Goal: Transaction & Acquisition: Purchase product/service

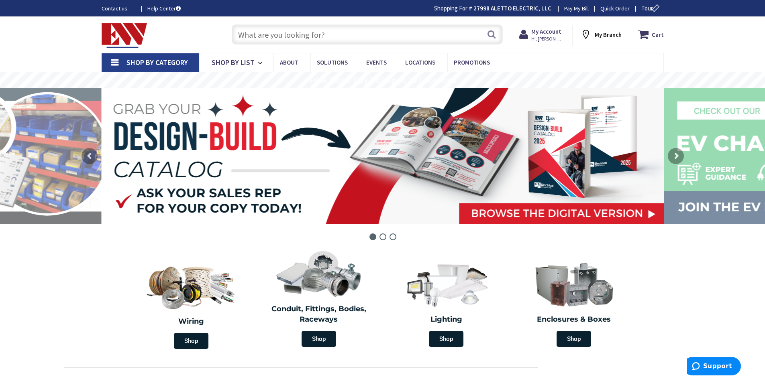
click at [324, 37] on input "text" at bounding box center [367, 34] width 271 height 20
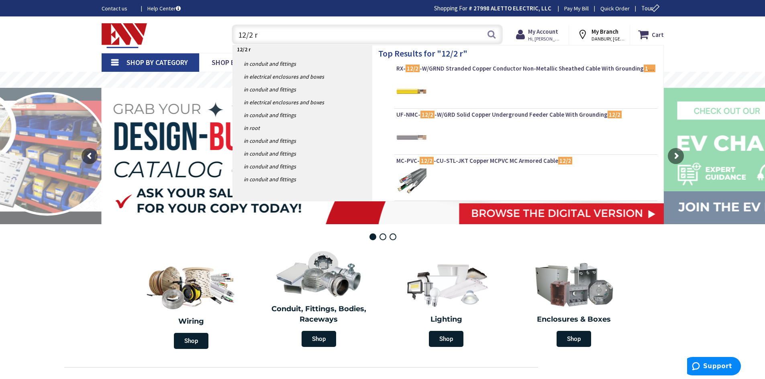
type input "12/2 rx"
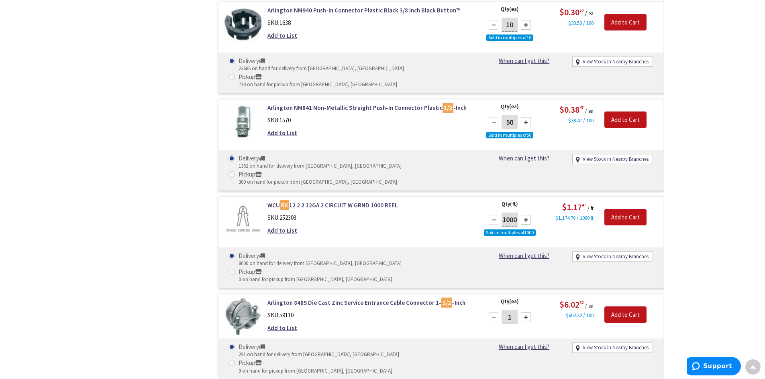
scroll to position [1004, 0]
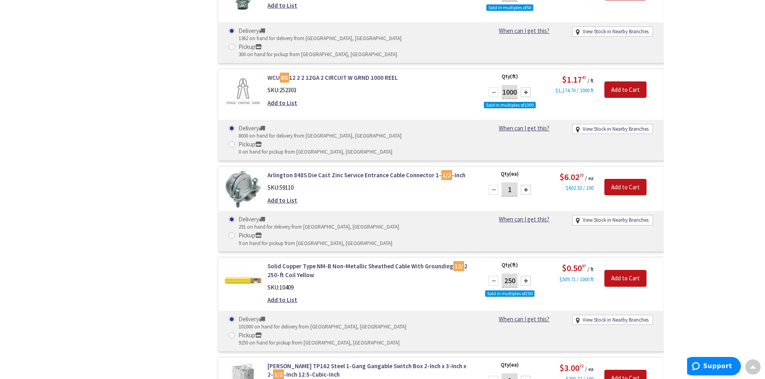
click at [523, 276] on div at bounding box center [526, 281] width 10 height 10
type input "500"
click at [615, 270] on input "Add to Cart" at bounding box center [625, 278] width 42 height 17
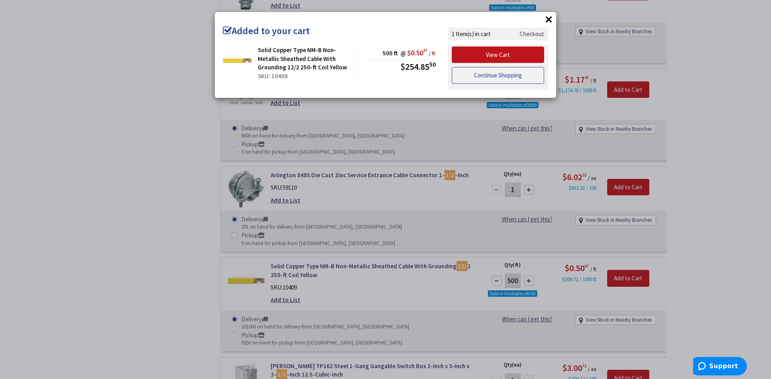
click at [478, 81] on link "Continue Shopping" at bounding box center [498, 75] width 92 height 17
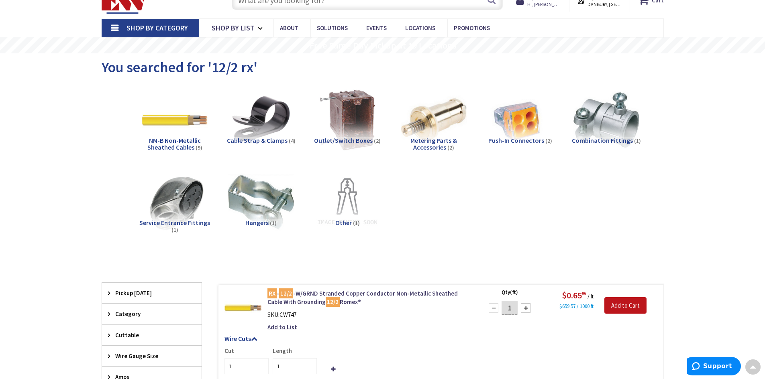
scroll to position [0, 0]
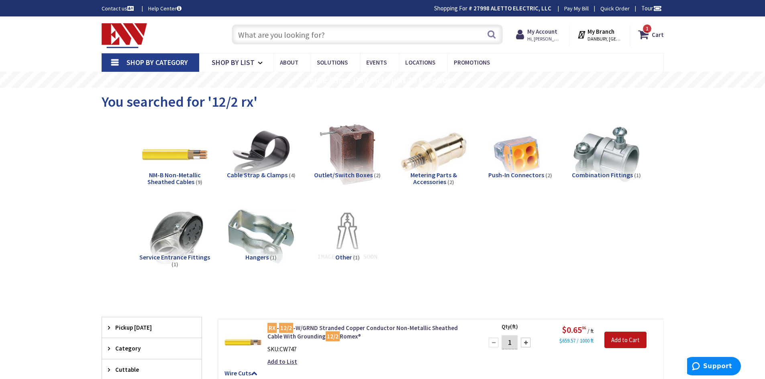
click at [309, 38] on input "text" at bounding box center [367, 34] width 271 height 20
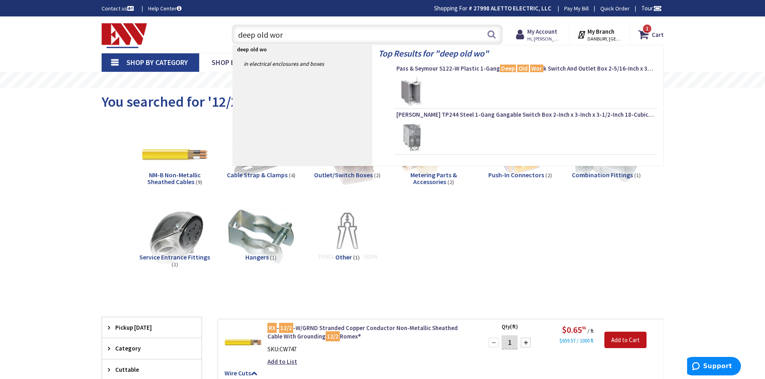
type input "deep old work"
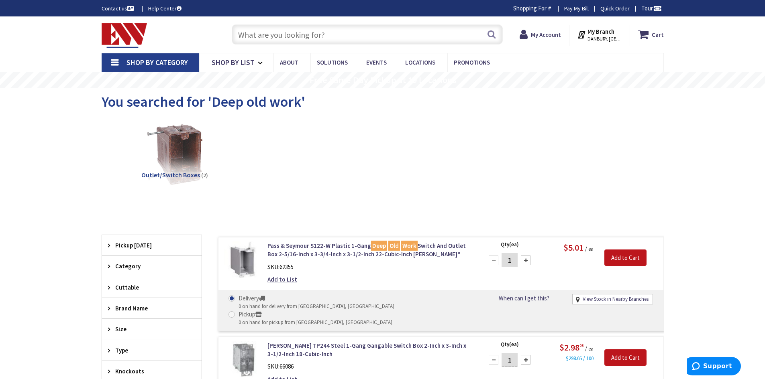
click at [259, 39] on input "text" at bounding box center [367, 34] width 271 height 20
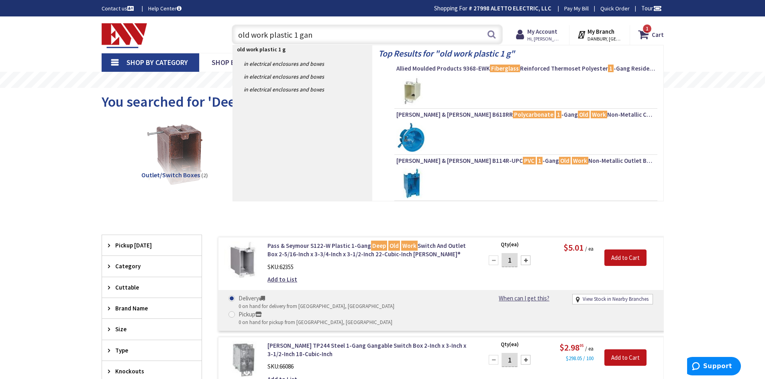
type input "old work plastic 1 gang"
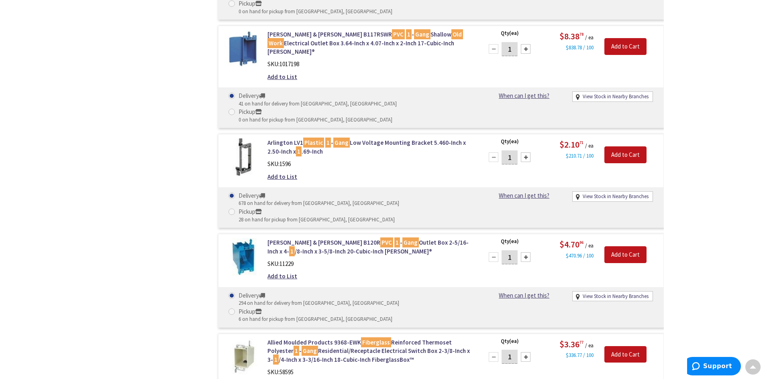
scroll to position [641, 0]
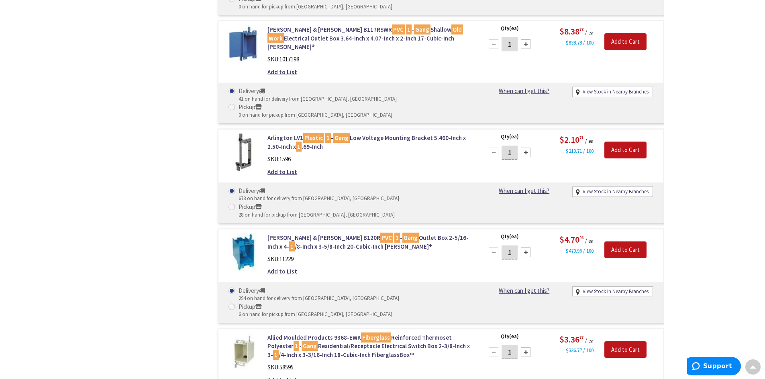
drag, startPoint x: 509, startPoint y: 121, endPoint x: 512, endPoint y: 116, distance: 5.7
click at [512, 246] on input "1" at bounding box center [509, 253] width 16 height 14
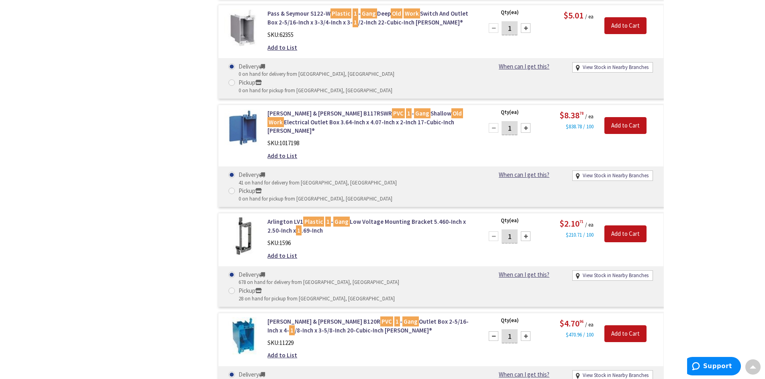
scroll to position [561, 0]
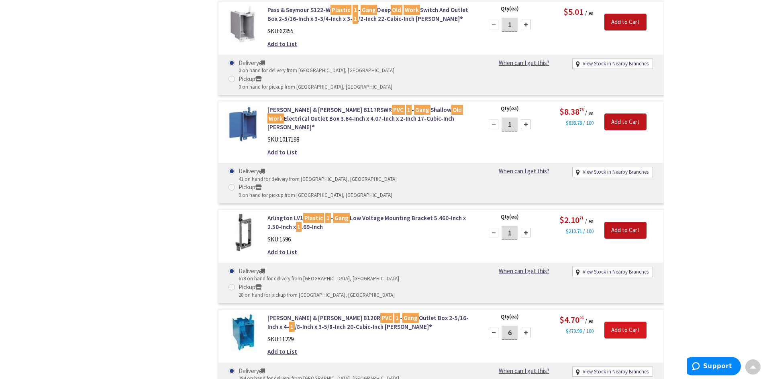
type input "6"
click at [627, 322] on input "Add to Cart" at bounding box center [625, 330] width 42 height 17
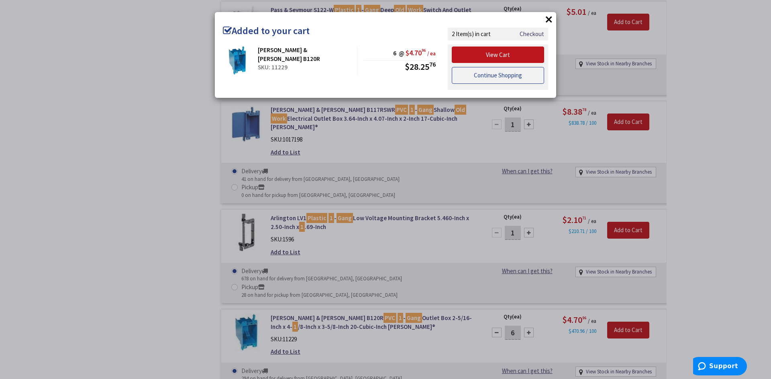
click at [478, 74] on link "Continue Shopping" at bounding box center [498, 75] width 92 height 17
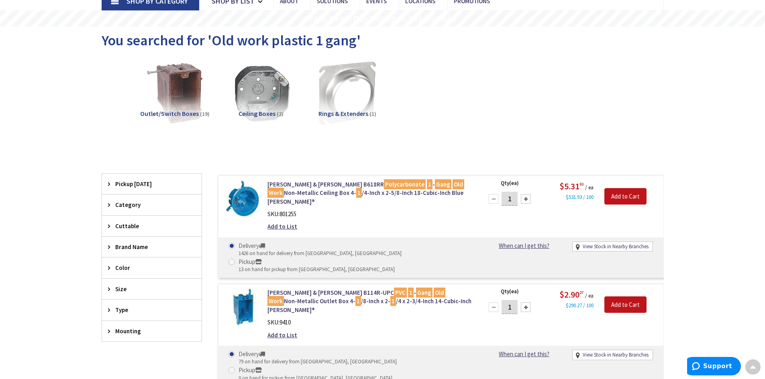
scroll to position [0, 0]
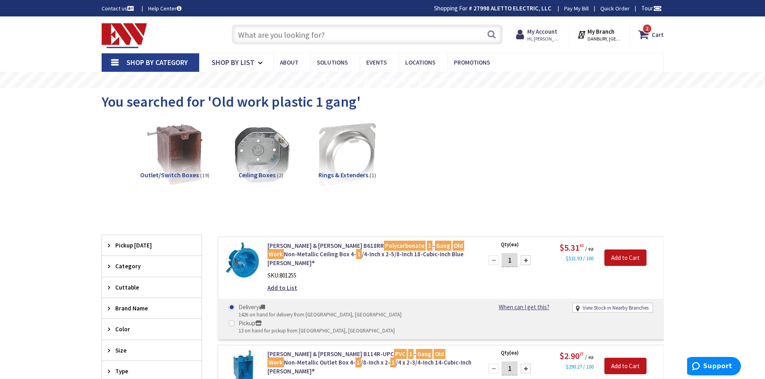
click at [358, 38] on input "text" at bounding box center [367, 34] width 271 height 20
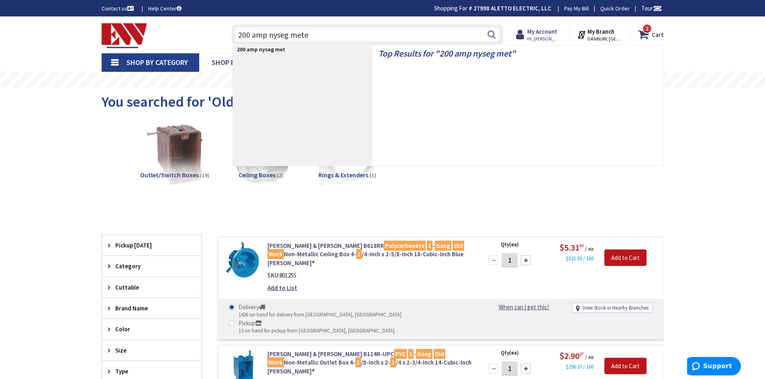
type input "200 amp nyseg meter"
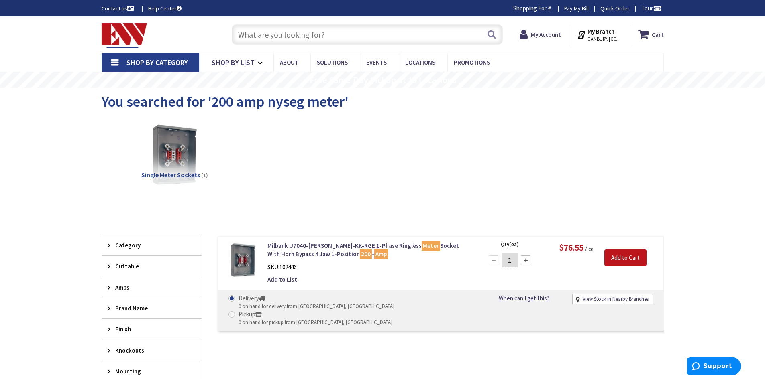
click at [309, 41] on input "text" at bounding box center [367, 34] width 271 height 20
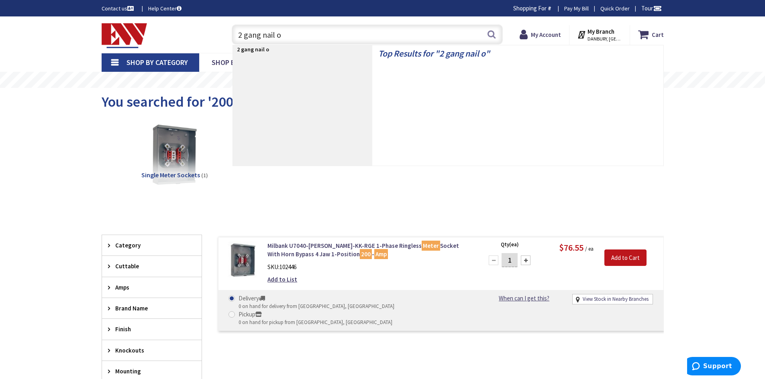
type input "2 gang nail on"
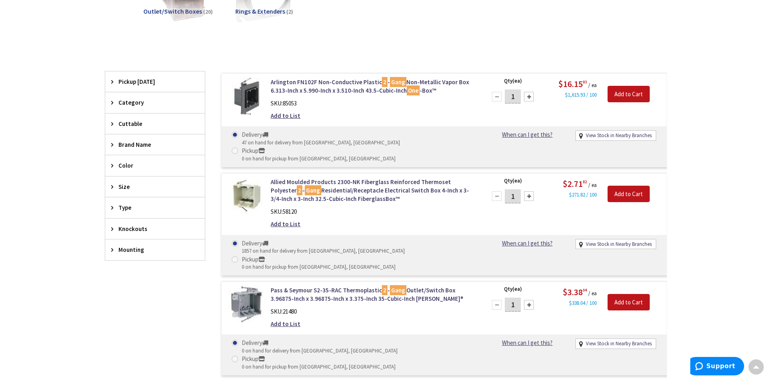
scroll to position [161, 0]
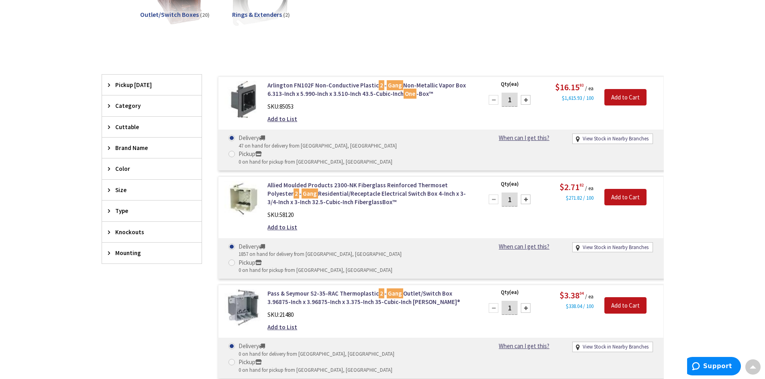
click at [511, 193] on input "1" at bounding box center [509, 200] width 16 height 14
type input "15"
click at [612, 189] on input "Add to Cart" at bounding box center [625, 197] width 42 height 17
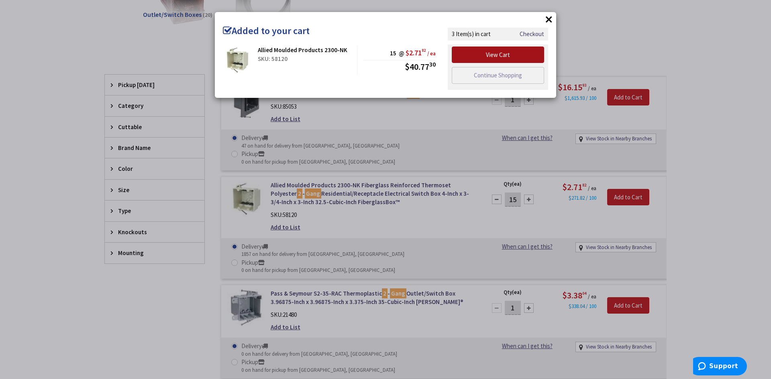
click at [491, 56] on link "View Cart" at bounding box center [498, 55] width 92 height 17
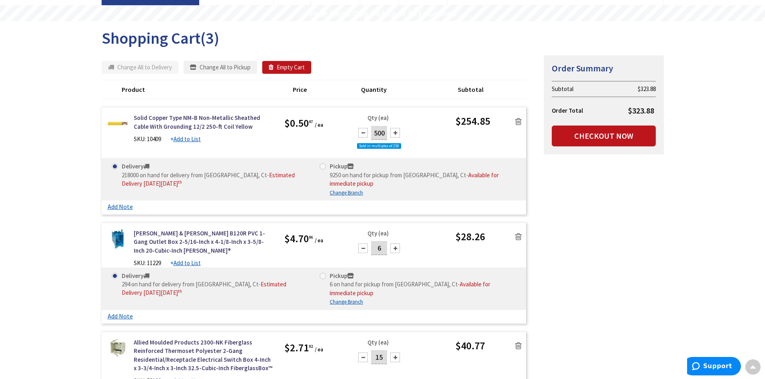
scroll to position [29, 0]
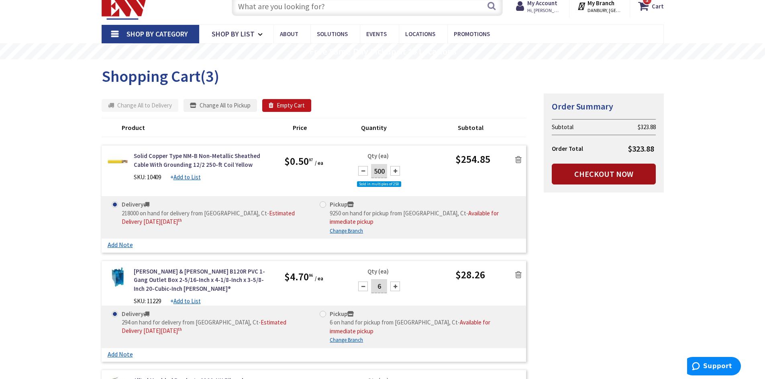
click at [605, 176] on link "Checkout Now" at bounding box center [604, 174] width 104 height 21
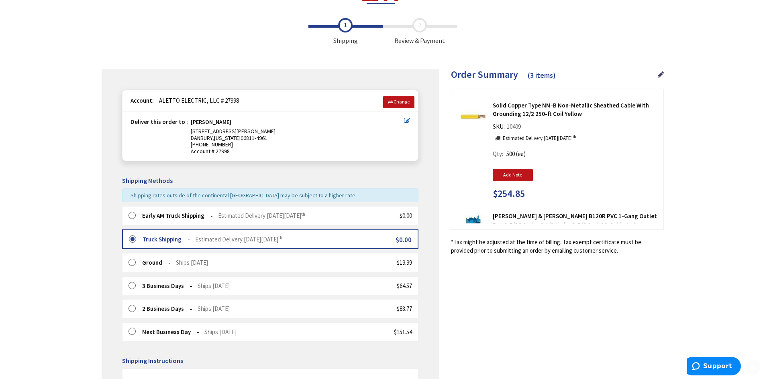
scroll to position [80, 0]
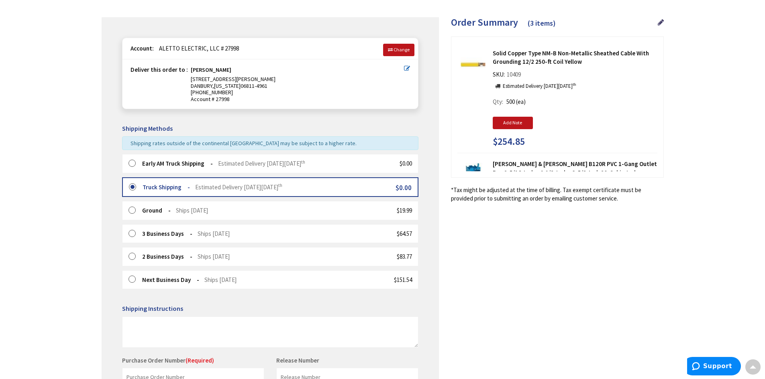
click at [305, 166] on span "Estimated Delivery [DATE][DATE]" at bounding box center [261, 164] width 87 height 8
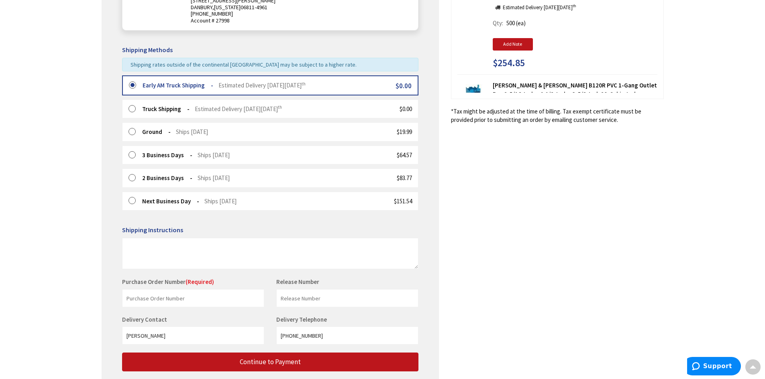
scroll to position [214, 0]
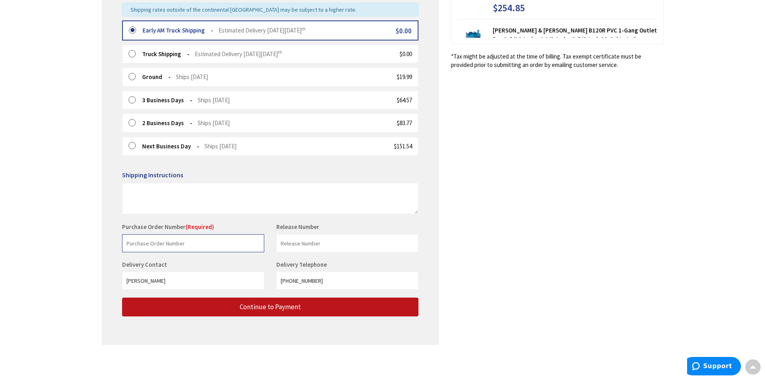
click at [205, 243] on input "text" at bounding box center [193, 243] width 142 height 18
type input "[PERSON_NAME]"
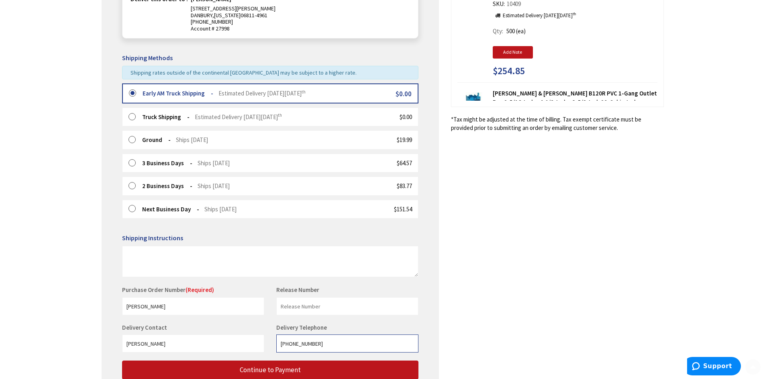
scroll to position [193, 0]
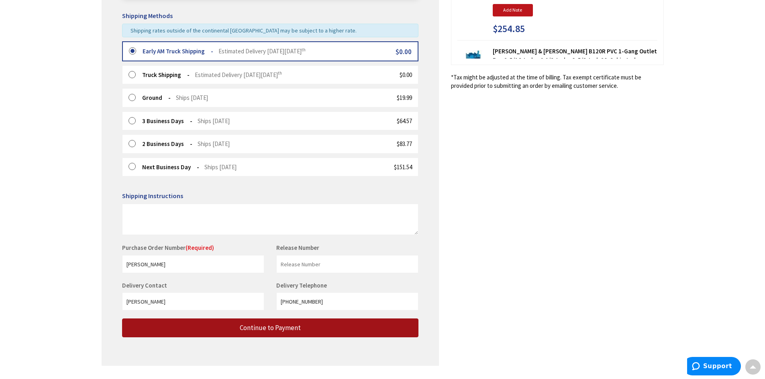
click at [281, 333] on button "Continue to Payment" at bounding box center [270, 328] width 296 height 19
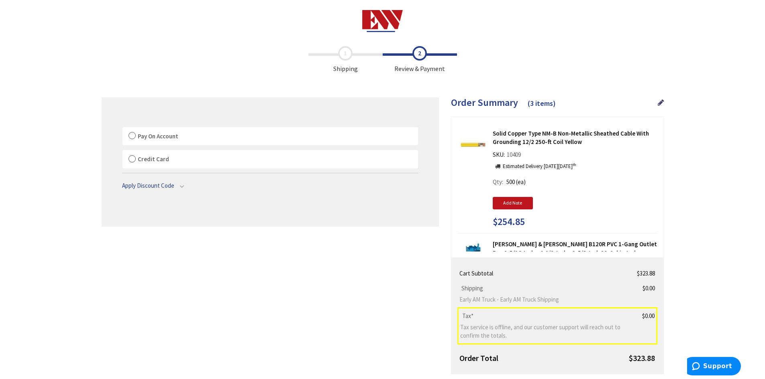
click at [208, 136] on label "Pay On Account" at bounding box center [269, 136] width 295 height 18
click at [122, 129] on input "Pay On Account" at bounding box center [122, 129] width 0 height 0
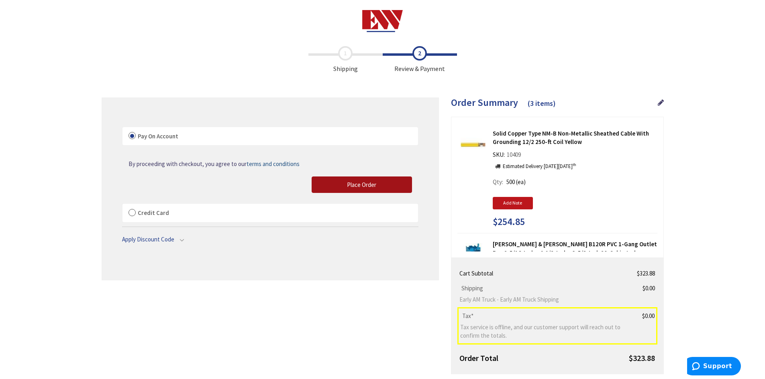
click at [372, 183] on span "Place Order" at bounding box center [361, 185] width 29 height 8
